Goal: Task Accomplishment & Management: Manage account settings

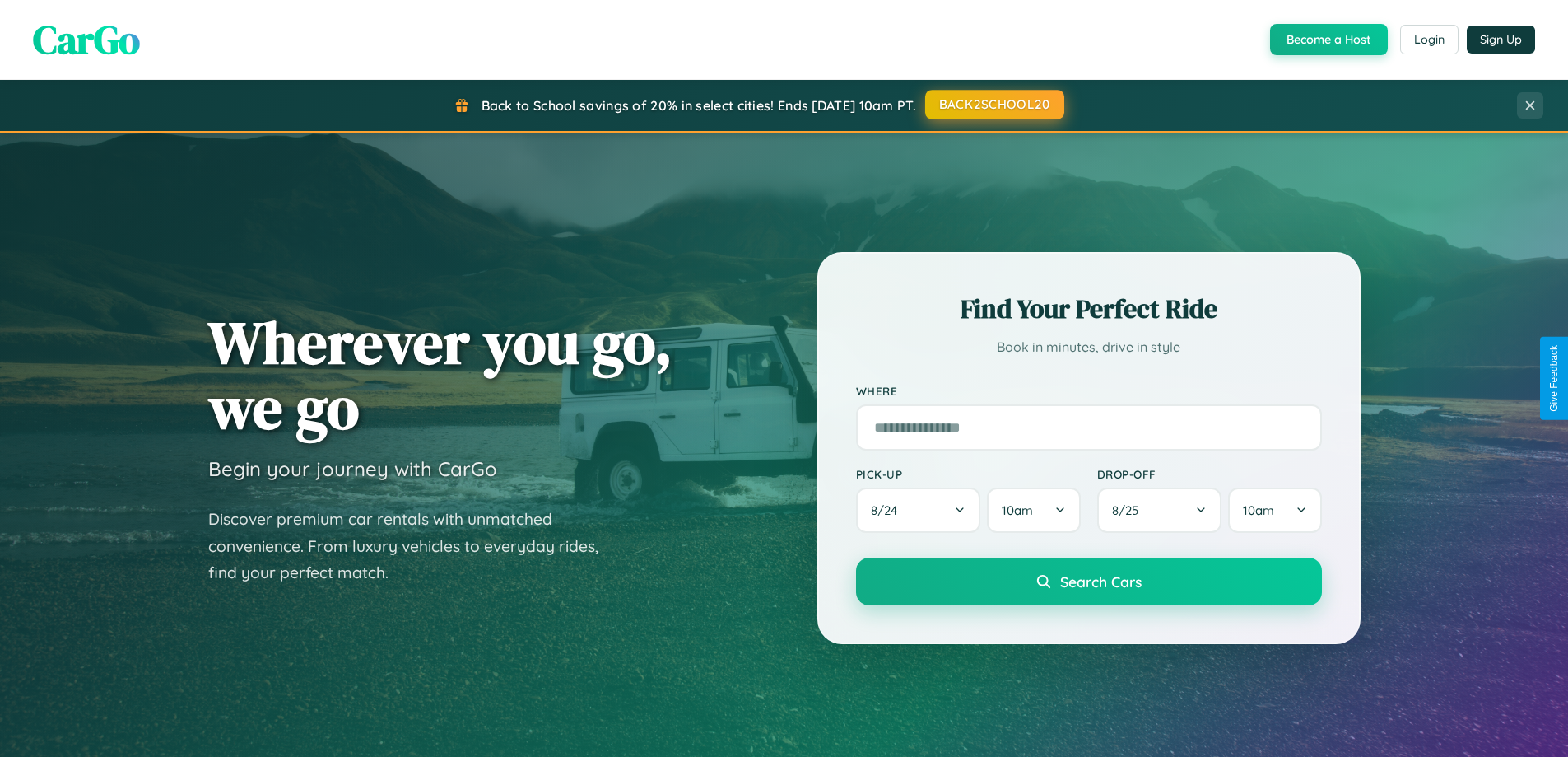
click at [993, 104] on button "BACK2SCHOOL20" at bounding box center [994, 104] width 139 height 30
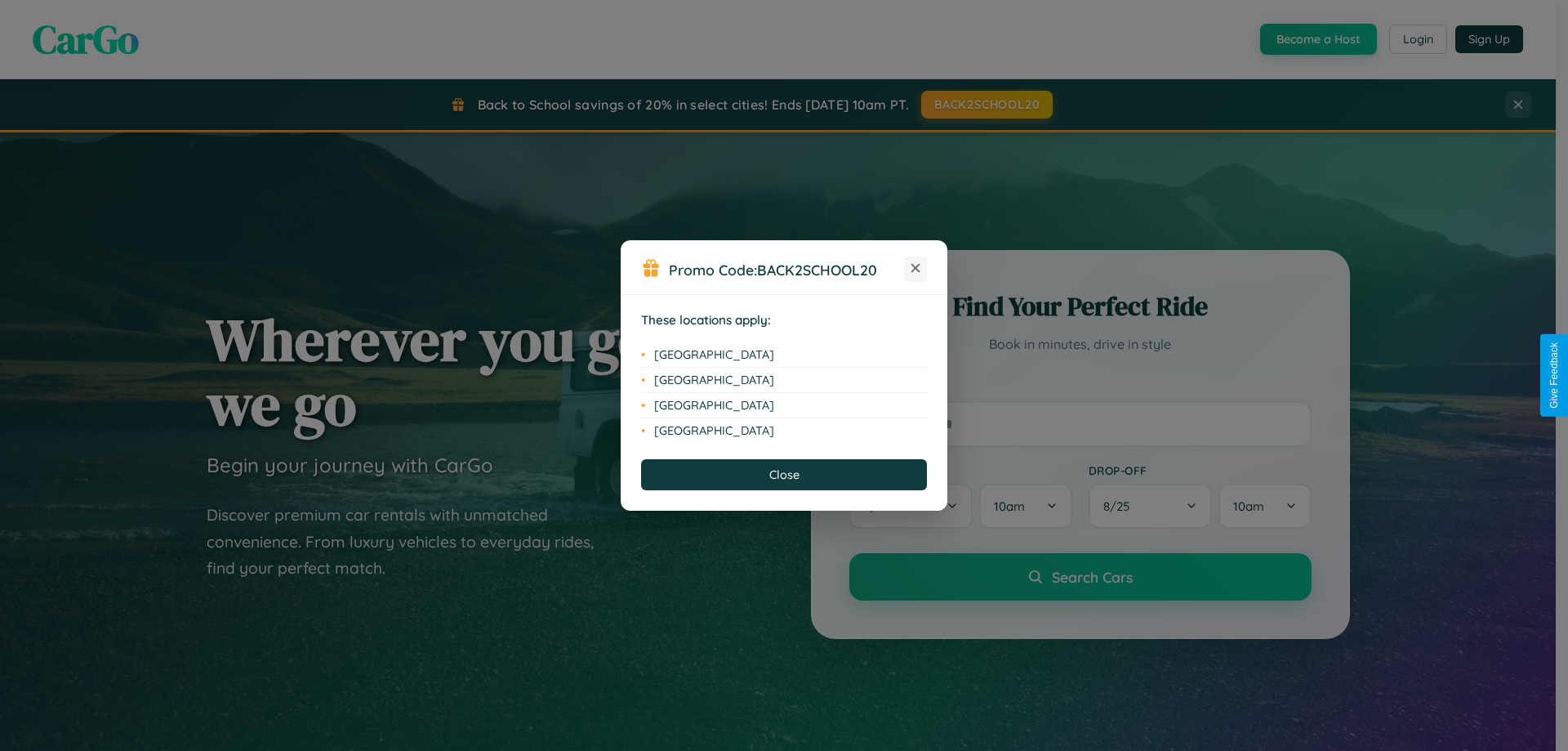
click at [916, 268] on icon at bounding box center [916, 268] width 9 height 9
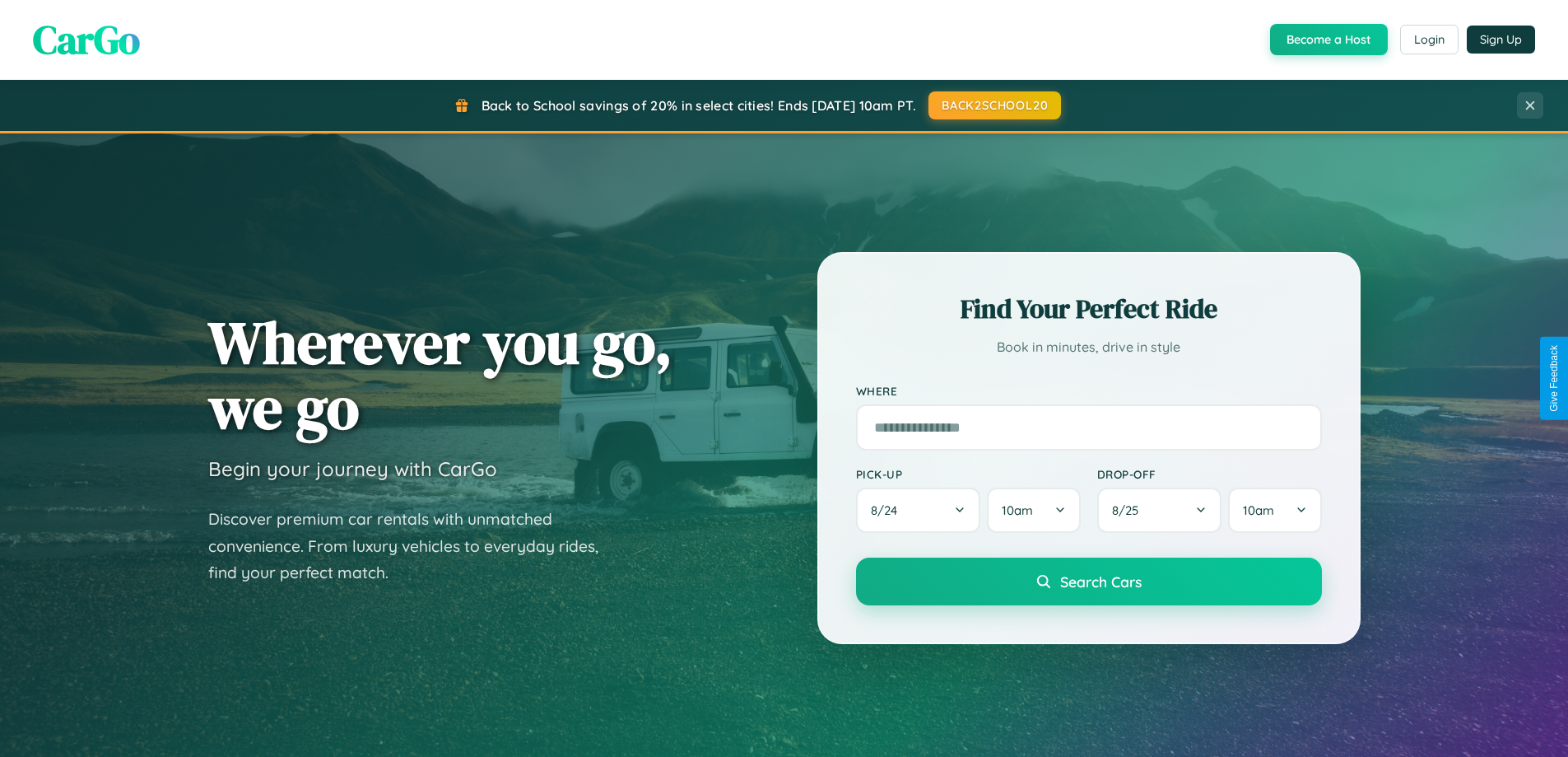
scroll to position [709, 0]
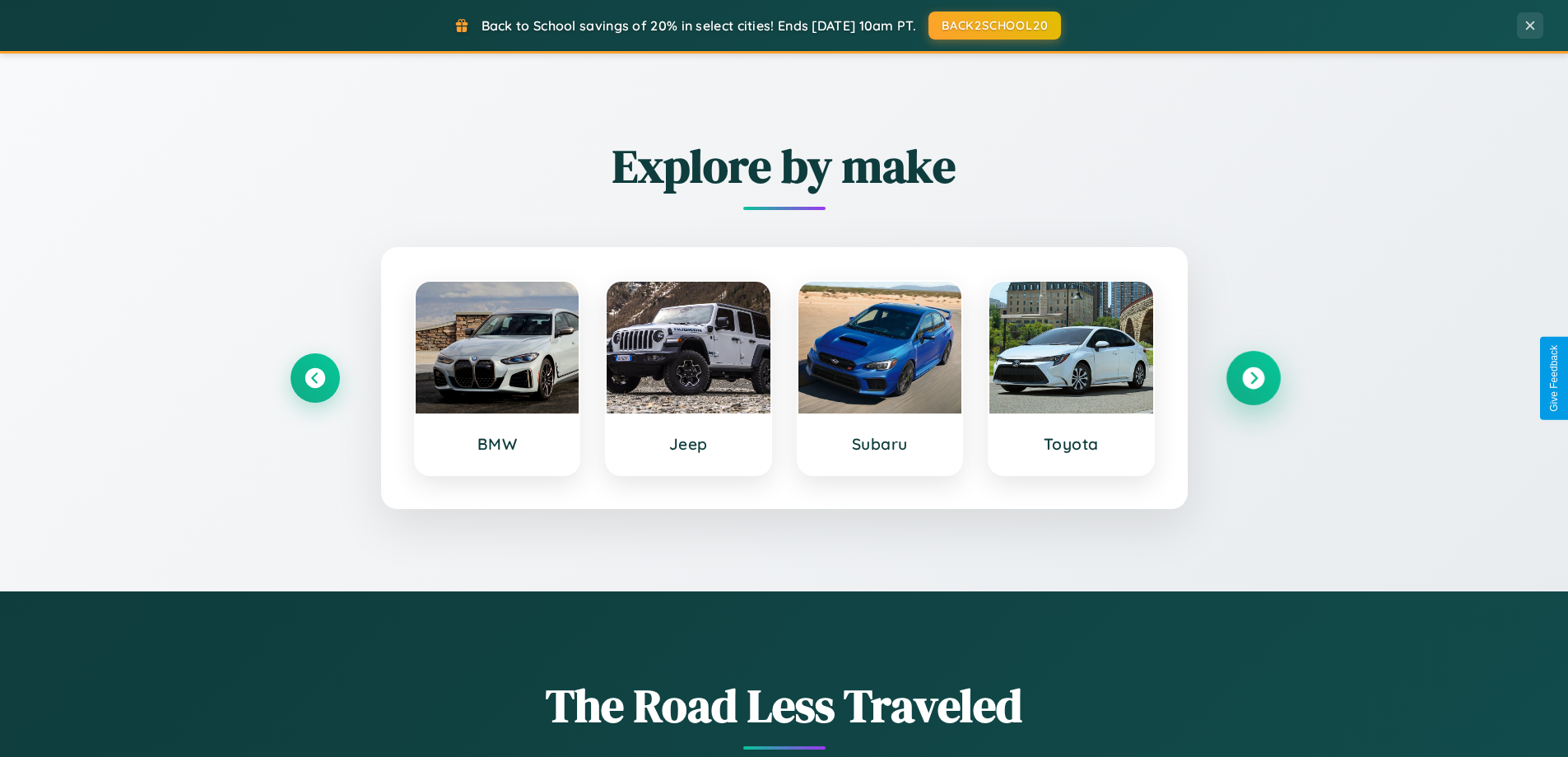
click at [1253, 378] on icon at bounding box center [1253, 378] width 22 height 22
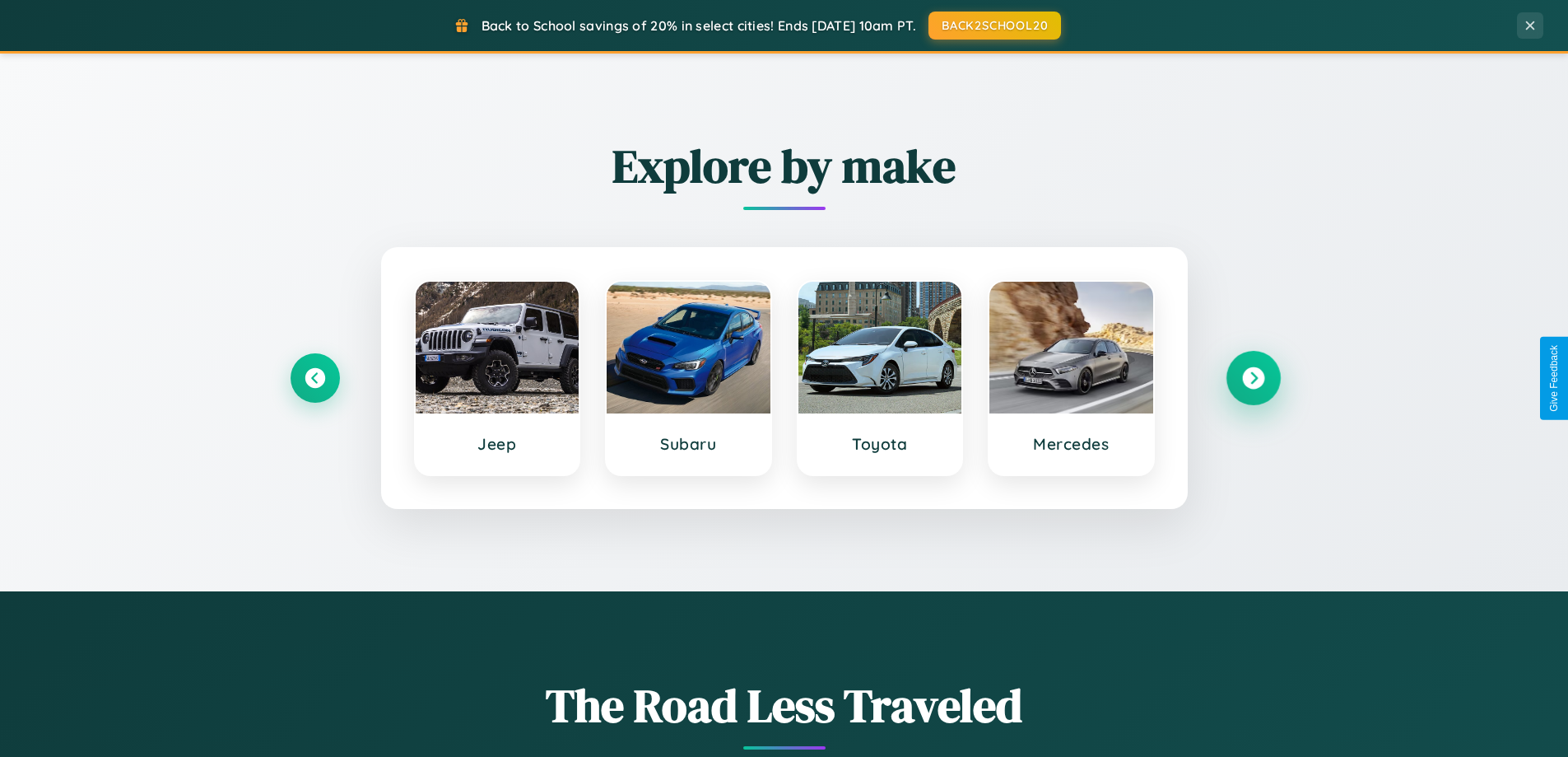
click at [1253, 378] on icon at bounding box center [1253, 378] width 22 height 22
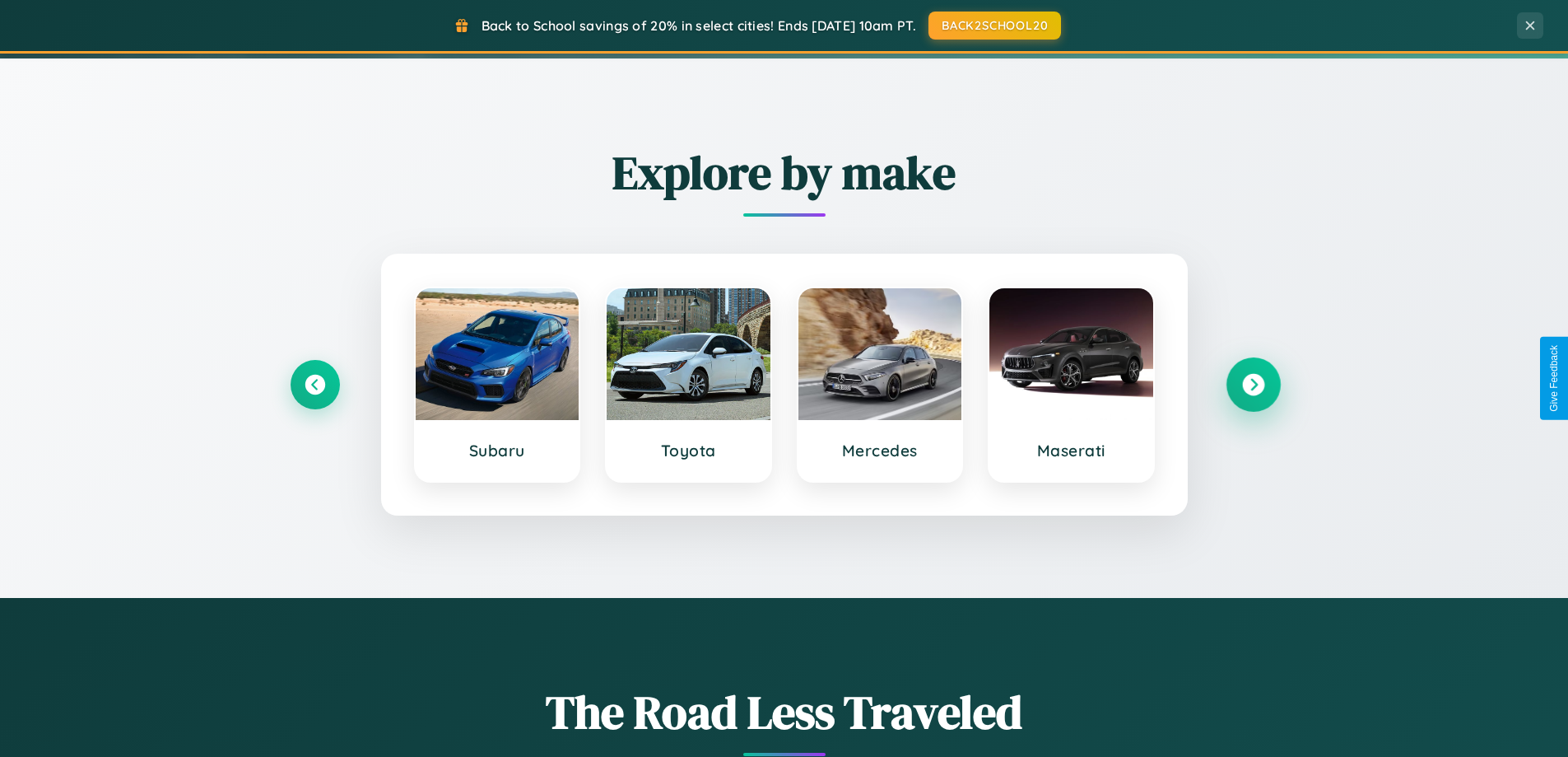
scroll to position [0, 0]
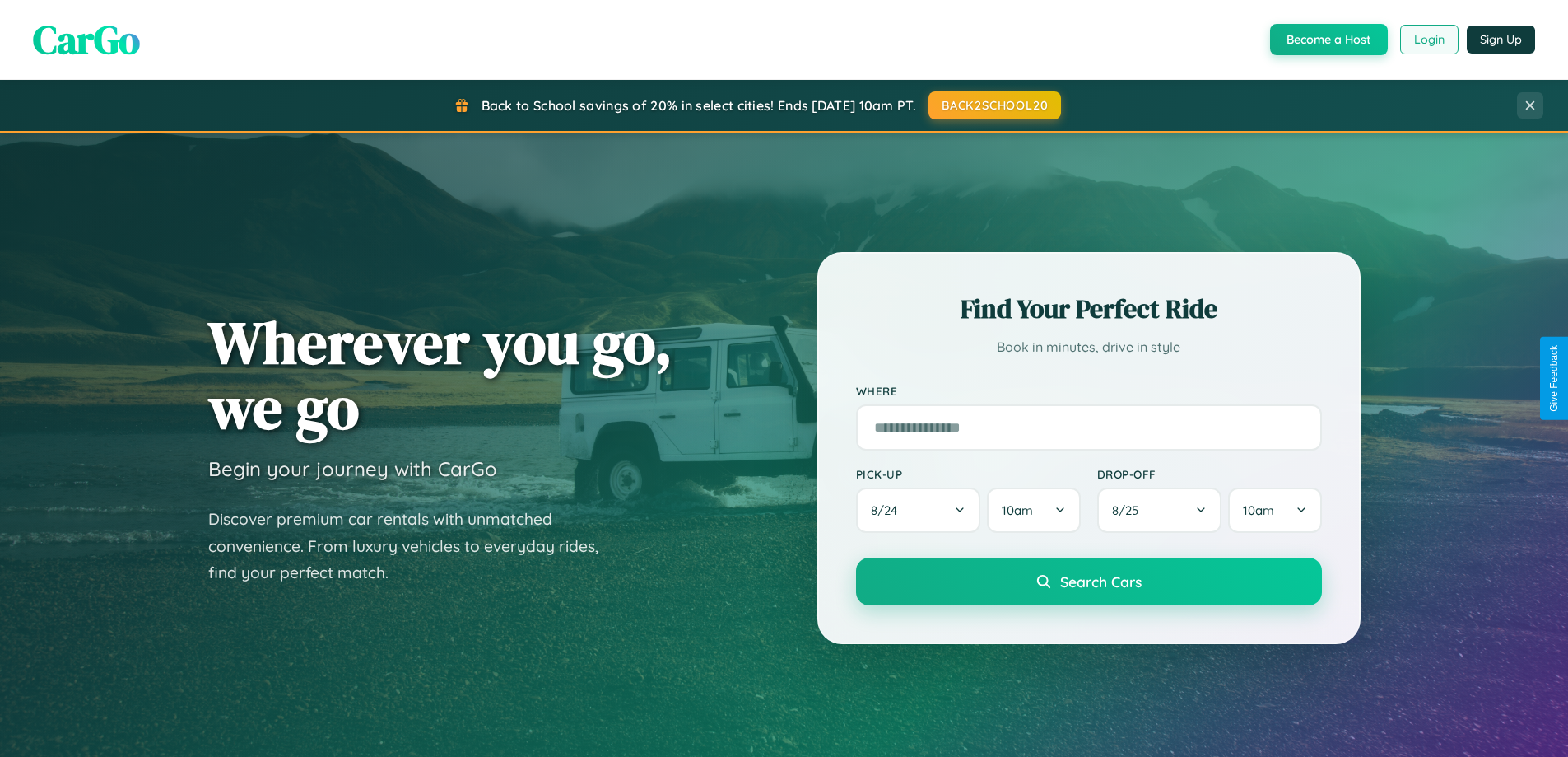
click at [1429, 40] on button "Login" at bounding box center [1430, 39] width 58 height 30
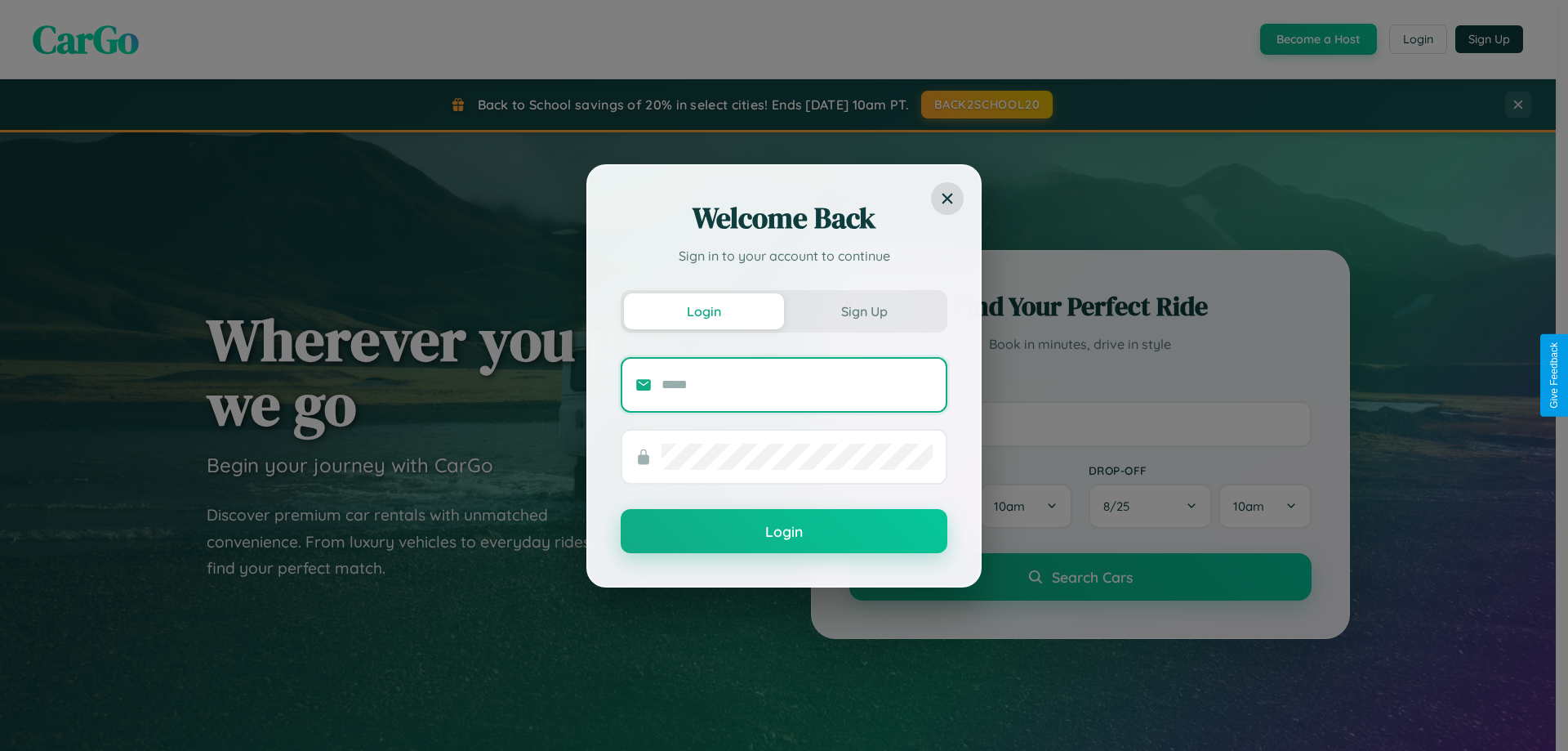
click at [797, 384] on input "text" at bounding box center [797, 384] width 271 height 26
type input "**********"
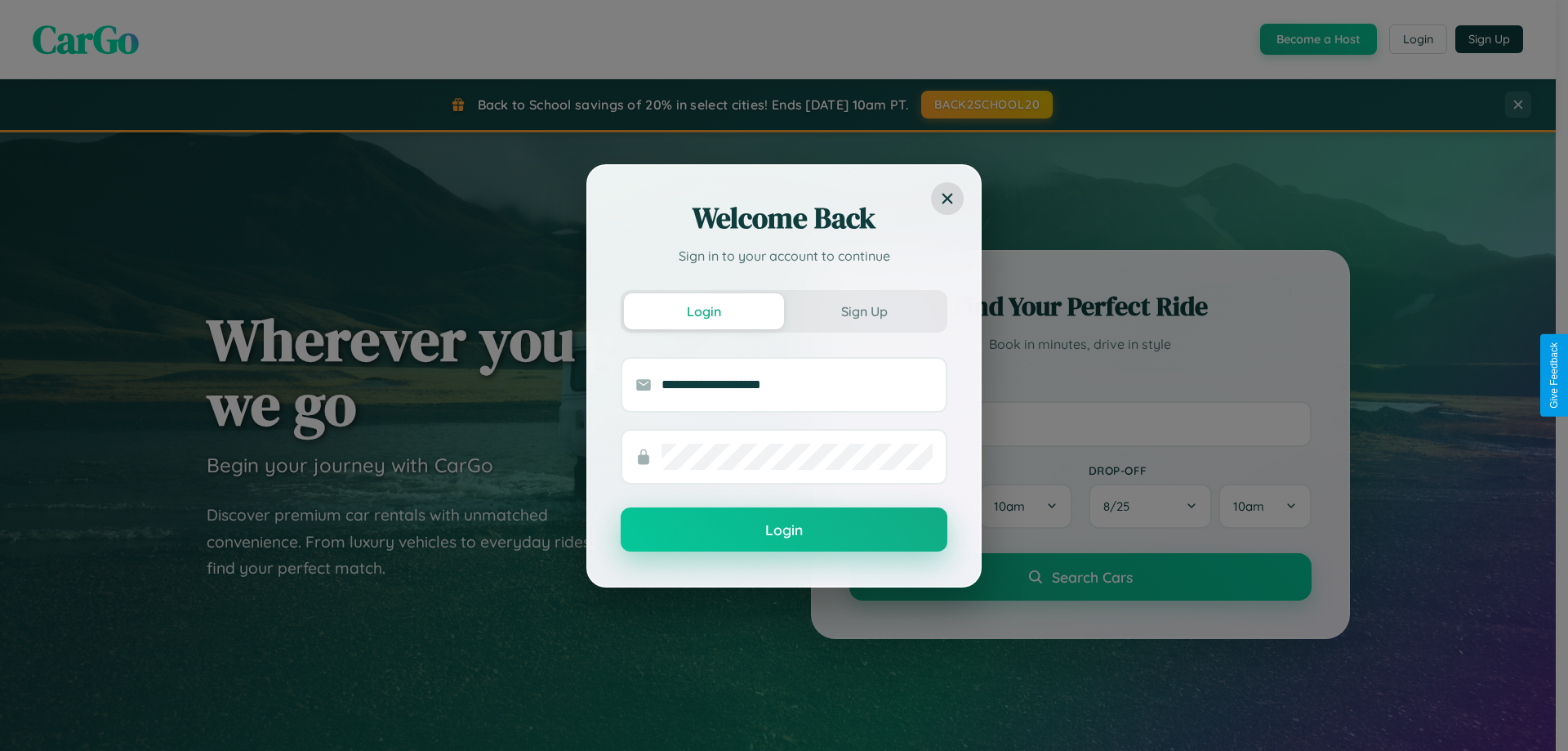
click at [784, 530] on button "Login" at bounding box center [784, 529] width 326 height 44
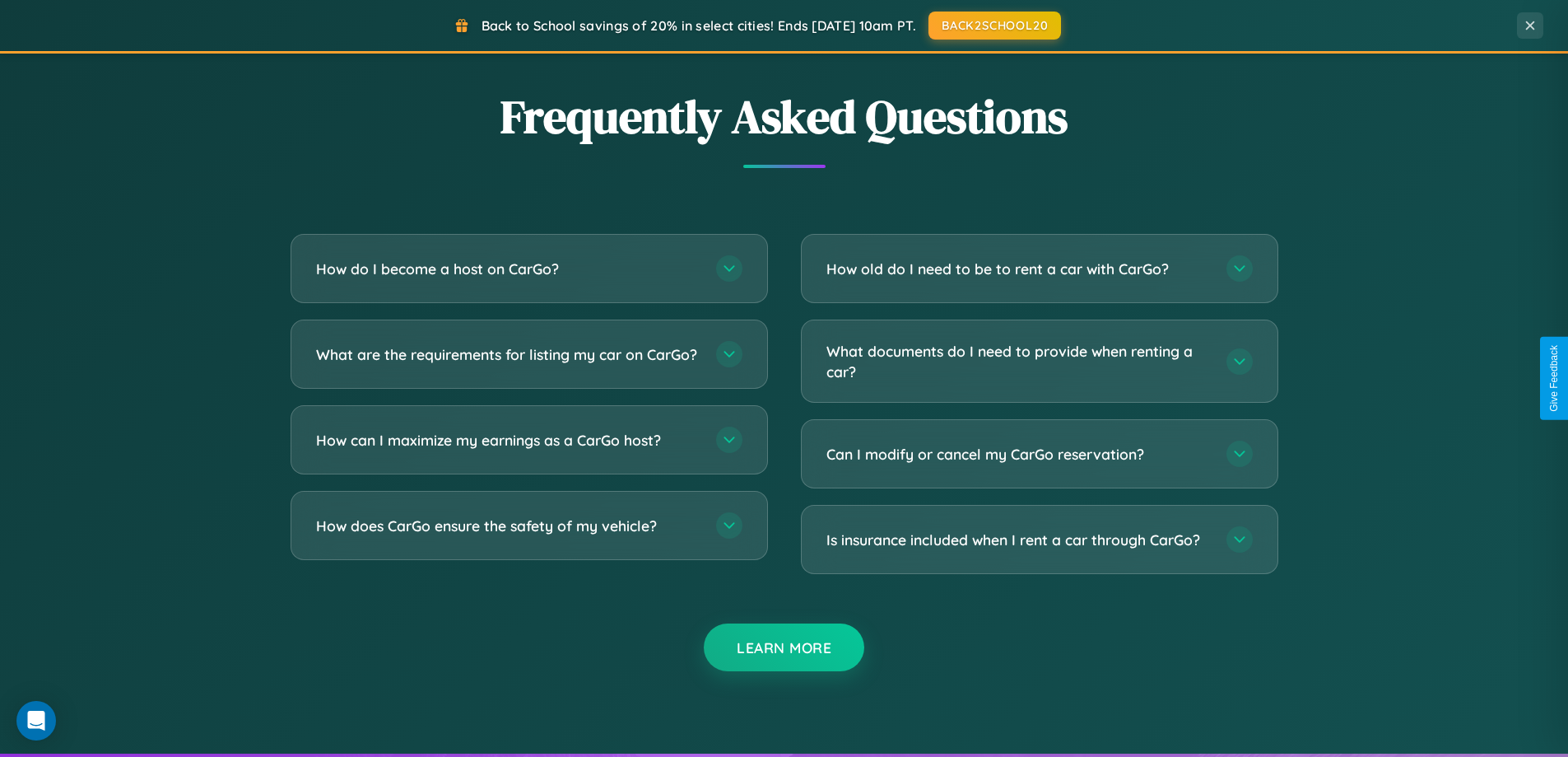
scroll to position [49, 0]
